Goal: Task Accomplishment & Management: Manage account settings

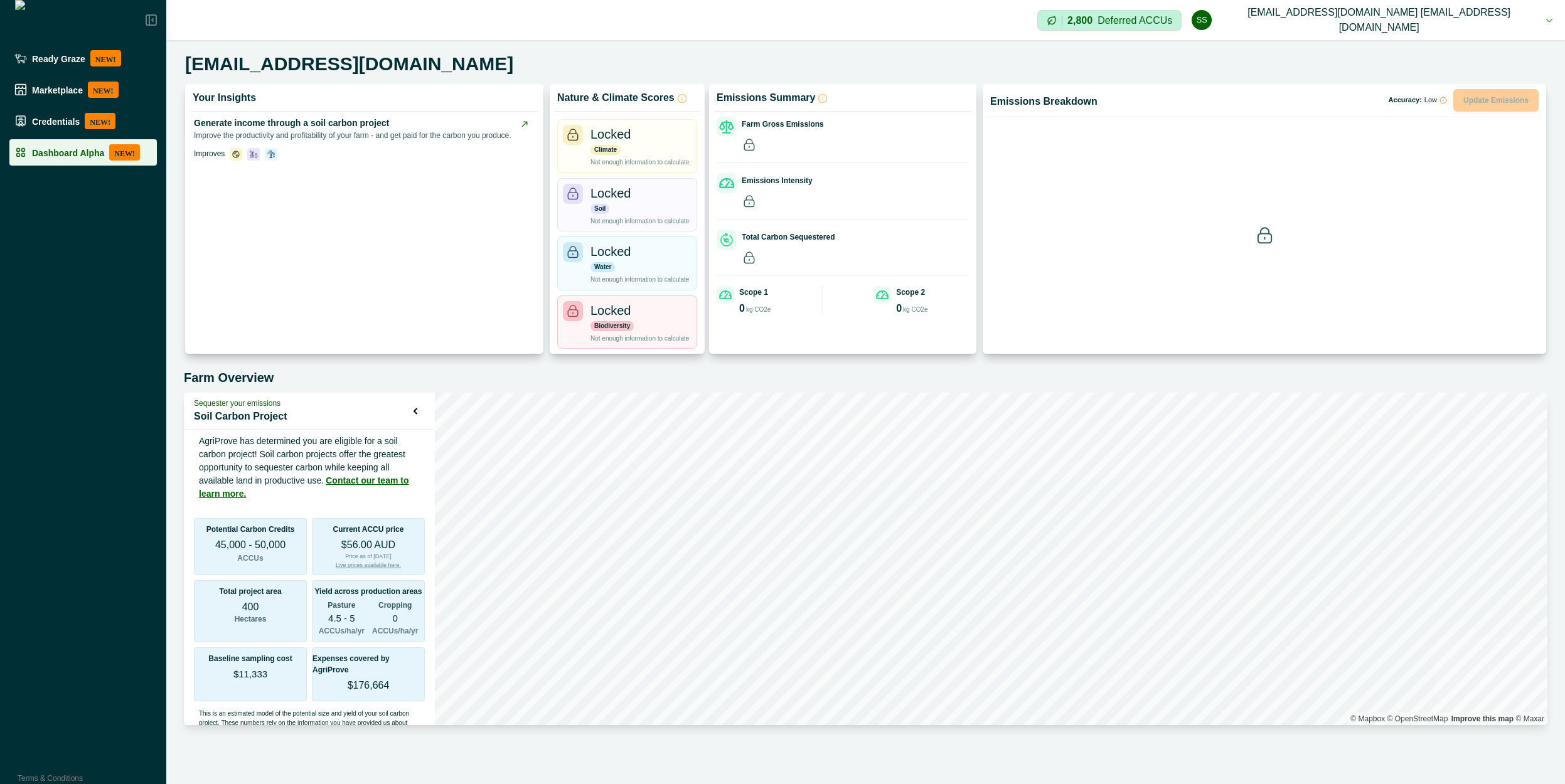
click at [97, 155] on p "Dashboard Alpha" at bounding box center [68, 152] width 72 height 10
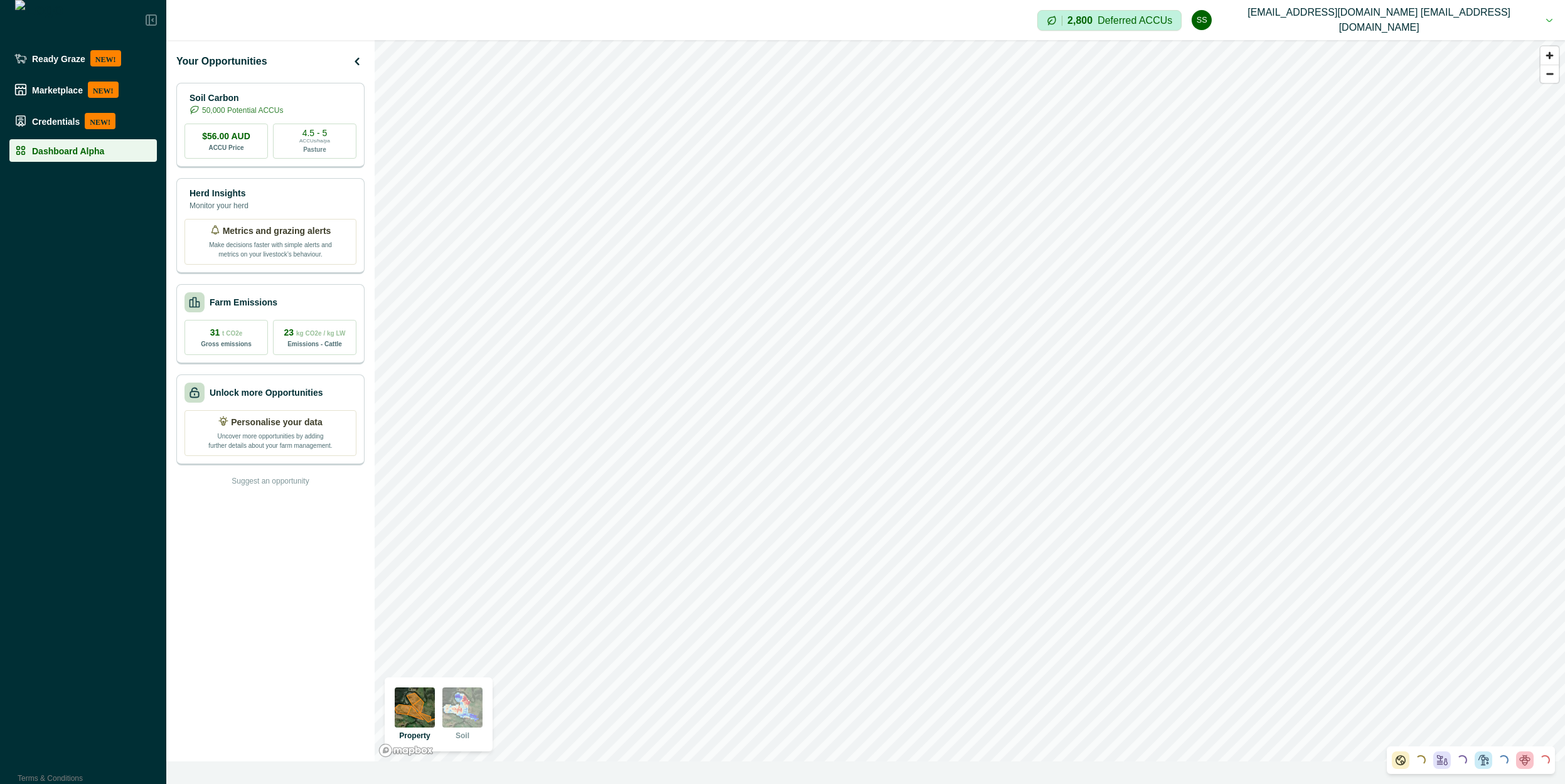
click at [466, 707] on img at bounding box center [461, 707] width 40 height 40
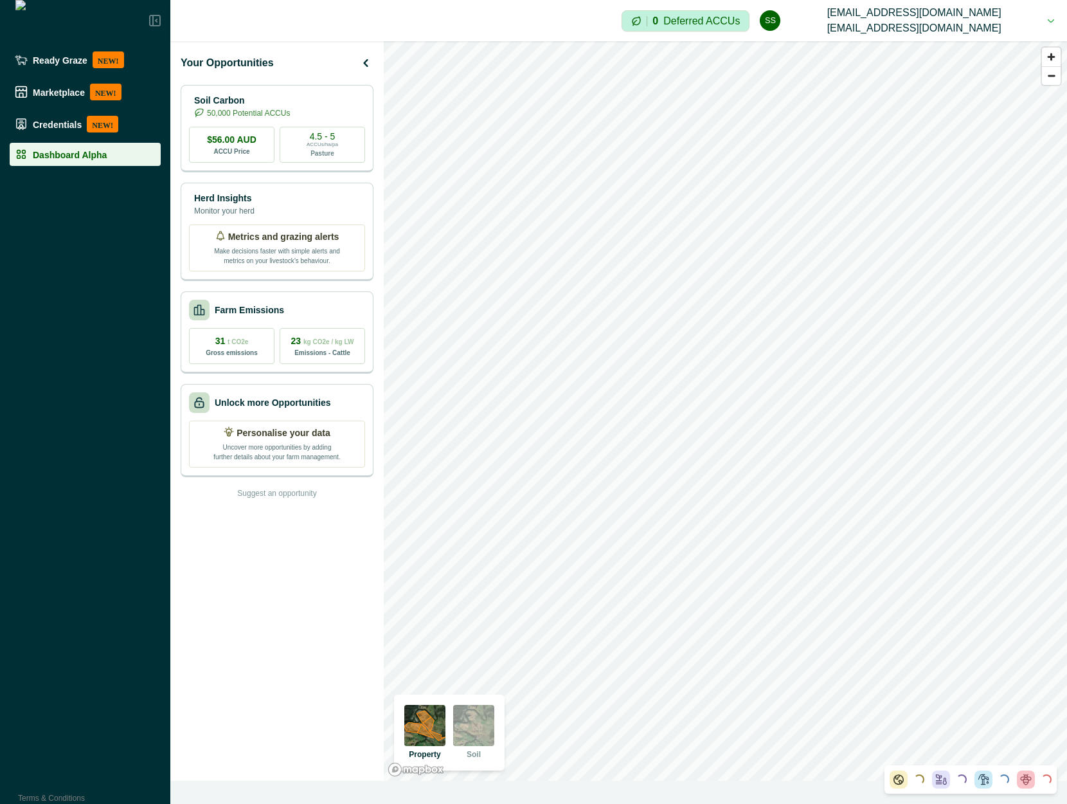
click at [490, 715] on img at bounding box center [473, 725] width 41 height 41
click at [418, 737] on img at bounding box center [424, 725] width 41 height 41
click at [500, 726] on div "Property Soil" at bounding box center [449, 732] width 111 height 76
click at [484, 726] on img at bounding box center [473, 725] width 41 height 41
click at [433, 726] on img at bounding box center [424, 725] width 41 height 41
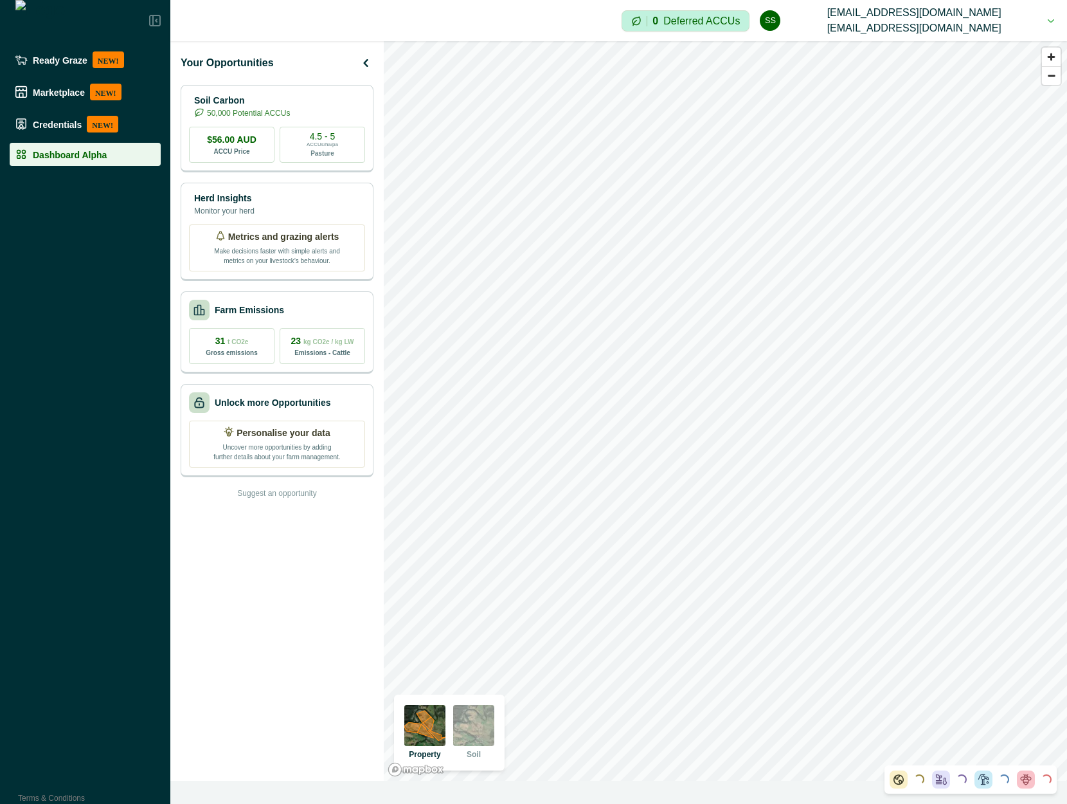
click at [469, 727] on img at bounding box center [473, 725] width 41 height 41
click at [475, 727] on img at bounding box center [473, 725] width 41 height 41
click at [478, 725] on img at bounding box center [473, 725] width 41 height 41
click at [480, 727] on img at bounding box center [473, 725] width 41 height 41
click at [480, 735] on img at bounding box center [473, 725] width 41 height 41
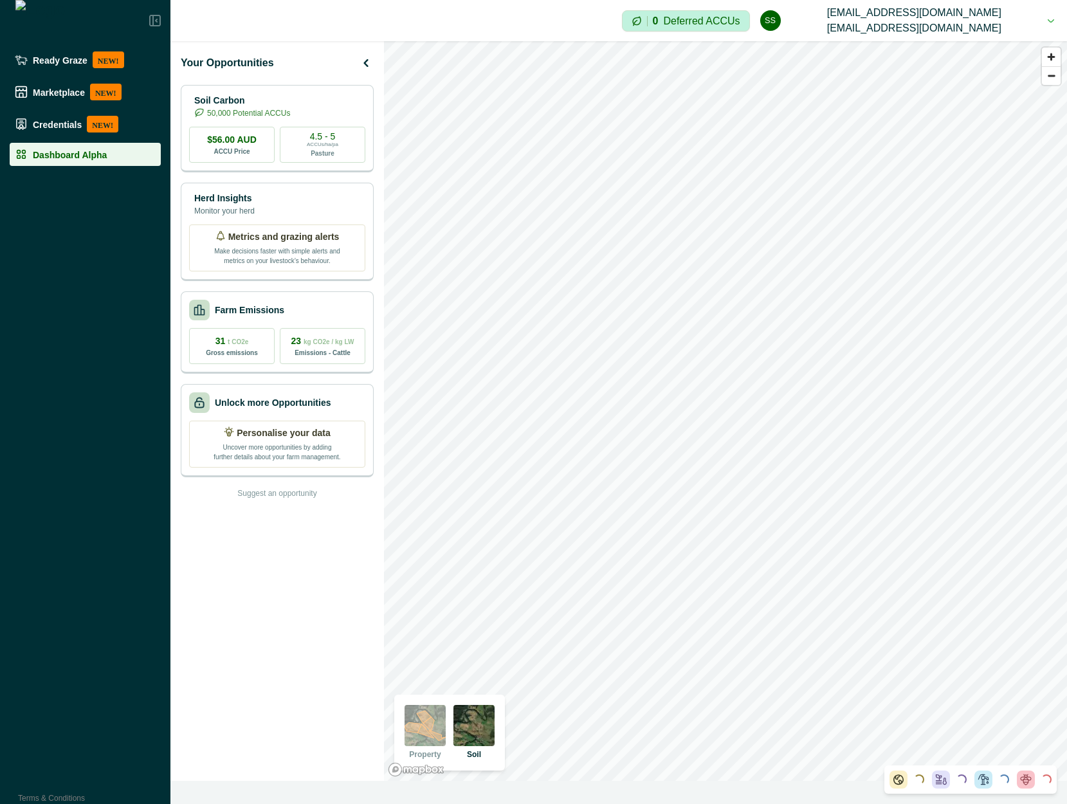
click at [431, 733] on img at bounding box center [424, 725] width 41 height 41
click at [467, 729] on img at bounding box center [473, 725] width 41 height 41
click at [478, 729] on img at bounding box center [473, 725] width 41 height 41
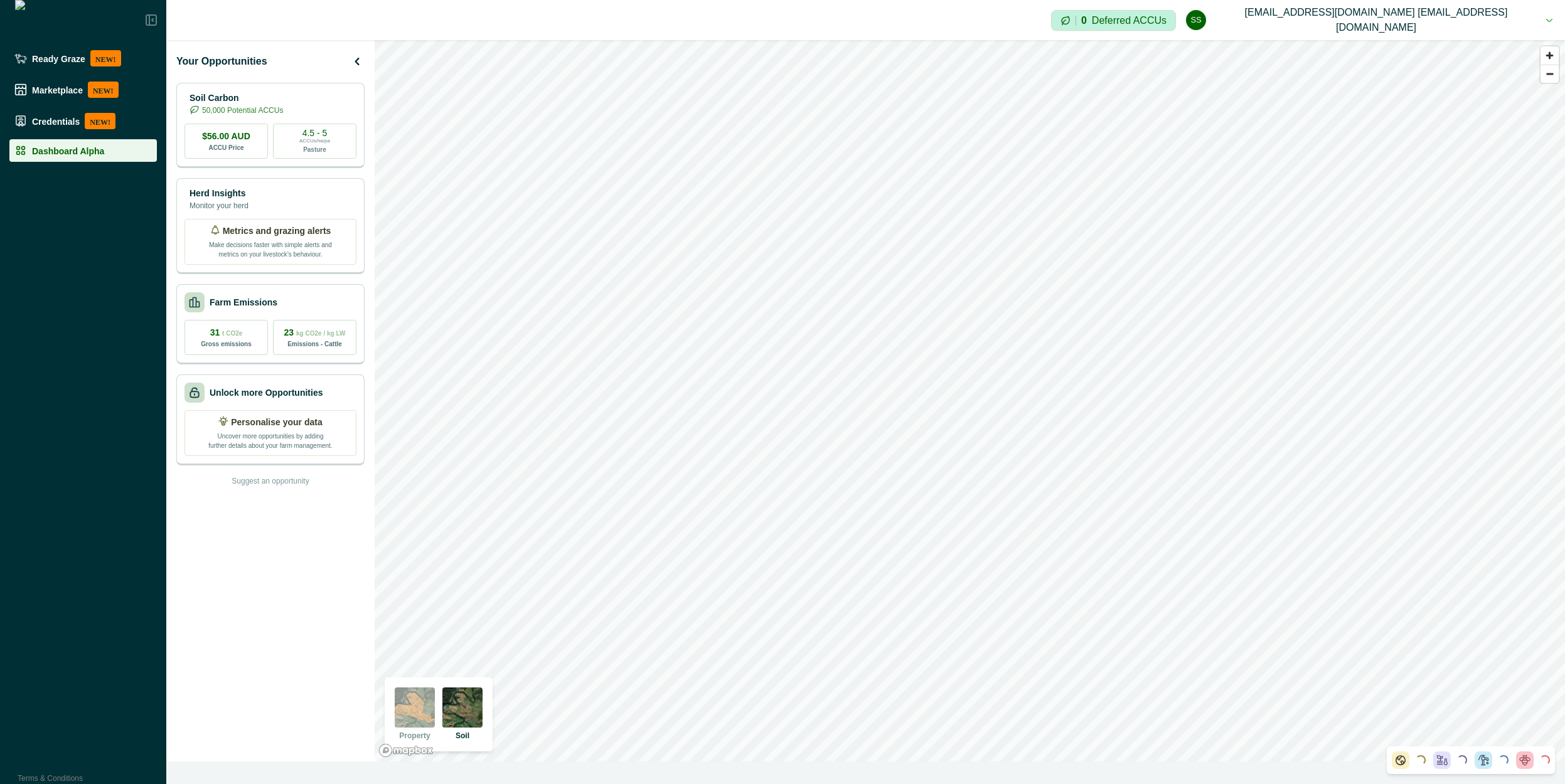
click at [1040, 17] on button "ss [EMAIL_ADDRESS][DOMAIN_NAME] [EMAIL_ADDRESS][DOMAIN_NAME]" at bounding box center [1369, 20] width 367 height 40
click at [1040, 55] on button "Sign out" at bounding box center [1426, 56] width 140 height 20
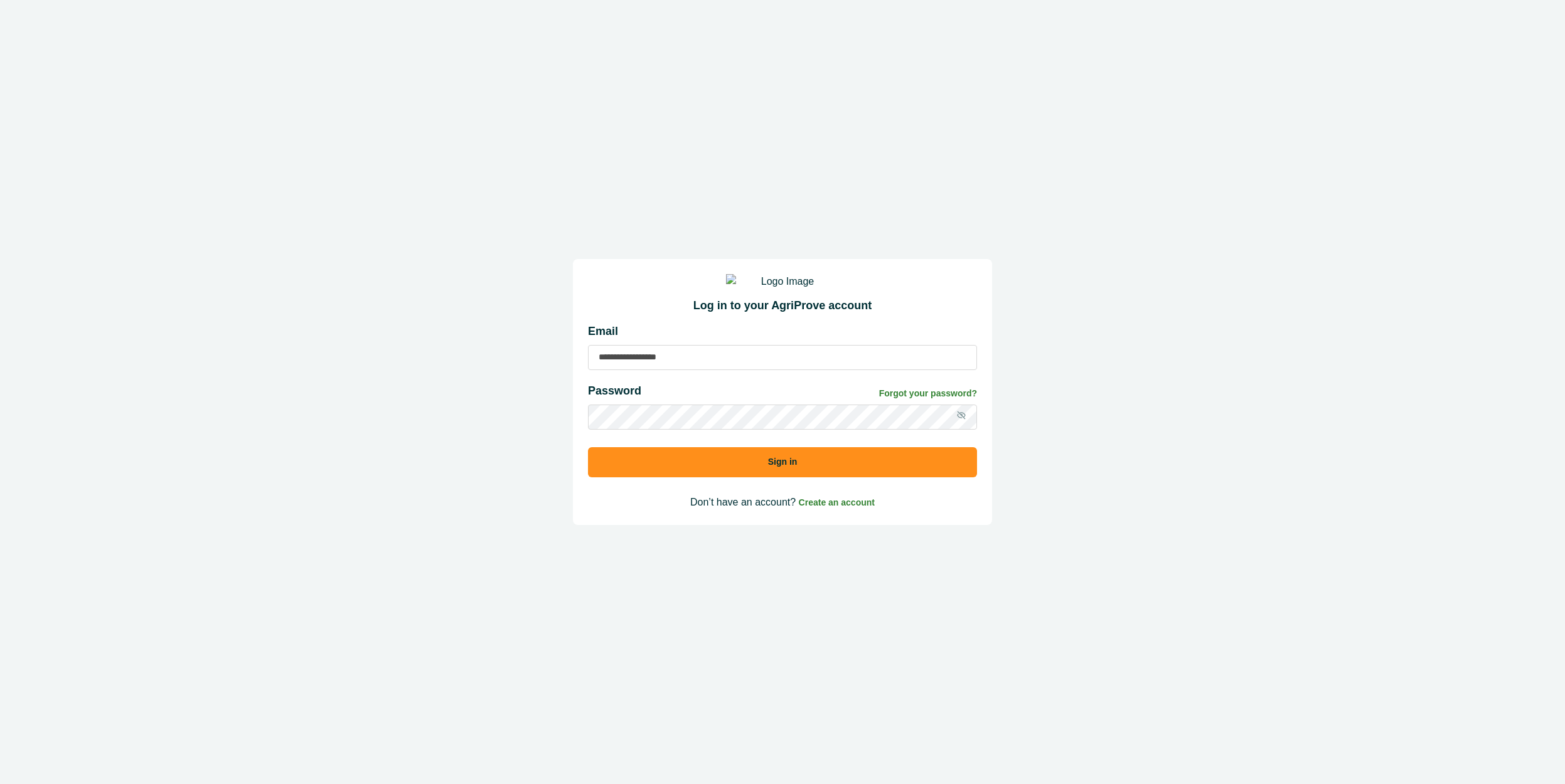
click at [725, 365] on input at bounding box center [782, 358] width 389 height 25
click at [663, 368] on input "**********" at bounding box center [782, 358] width 389 height 25
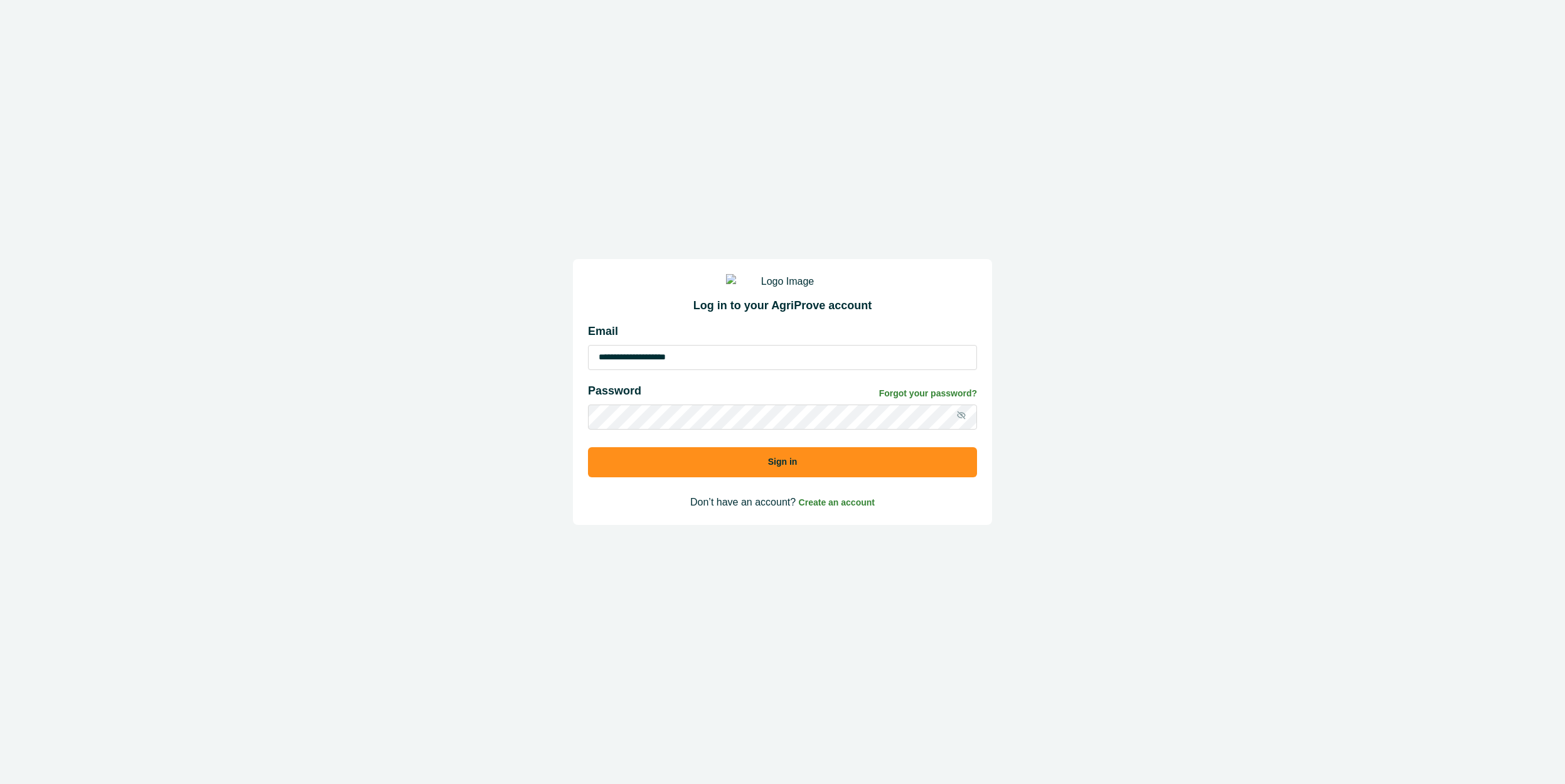
click at [663, 368] on input "**********" at bounding box center [782, 358] width 389 height 25
type input "**********"
click at [960, 419] on icon at bounding box center [961, 414] width 8 height 8
click at [735, 466] on button "Sign in" at bounding box center [782, 461] width 389 height 30
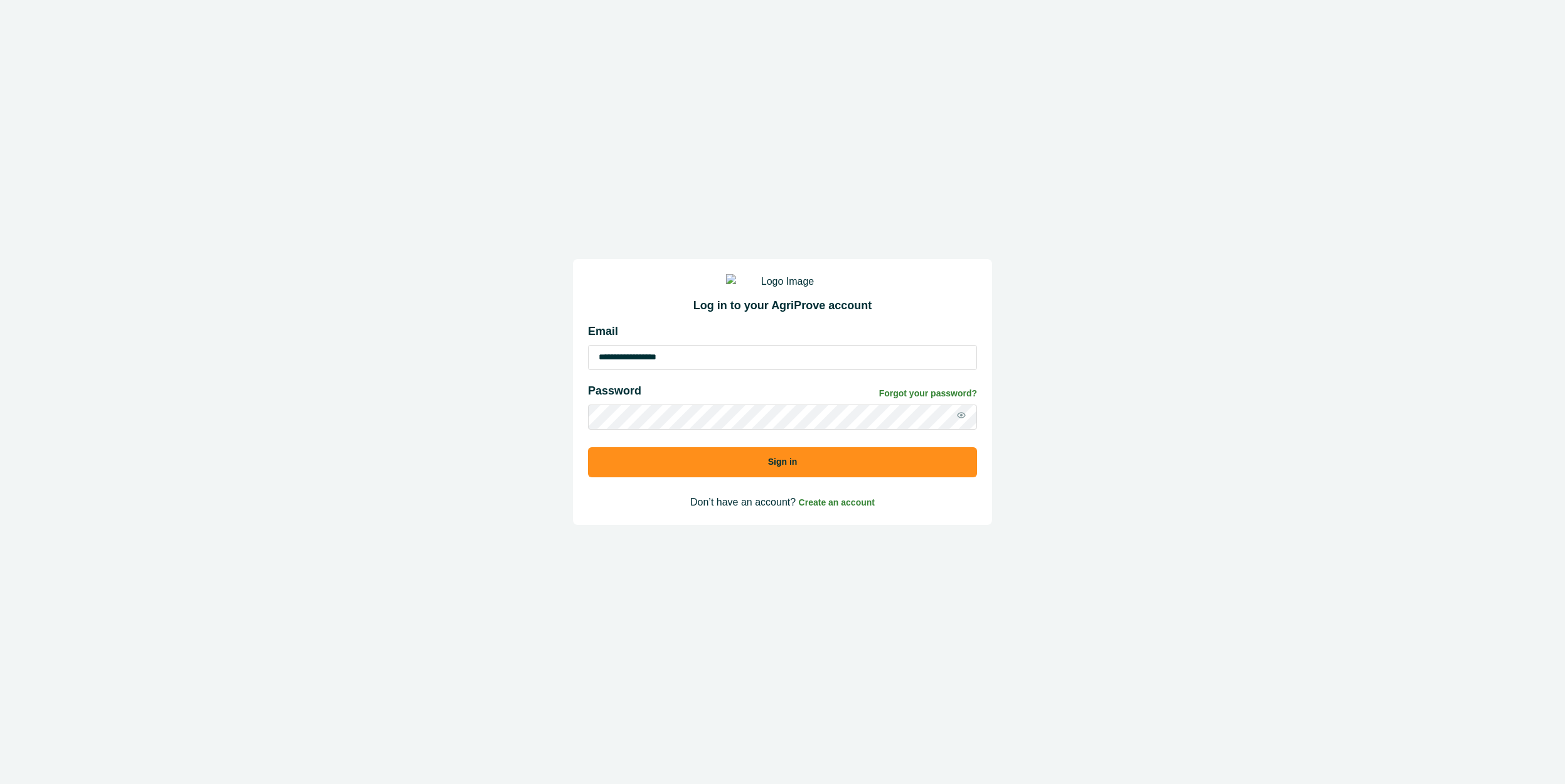
click at [834, 446] on div "**********" at bounding box center [782, 405] width 389 height 164
click at [800, 472] on button "Sign in" at bounding box center [782, 461] width 389 height 30
